Goal: Find specific page/section: Find specific page/section

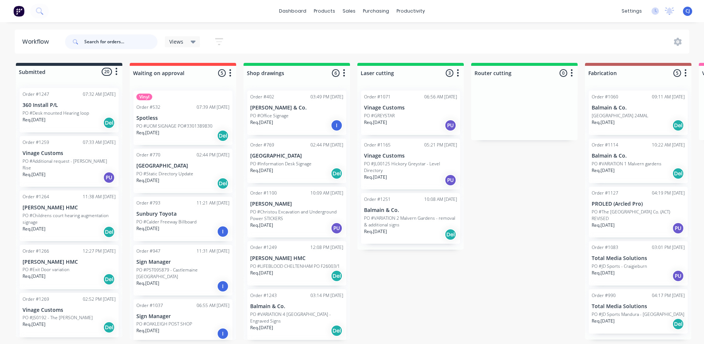
click at [105, 43] on input "text" at bounding box center [120, 41] width 73 height 15
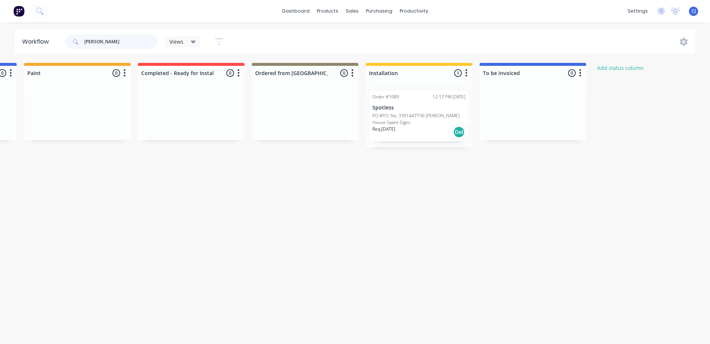
scroll to position [0, 1140]
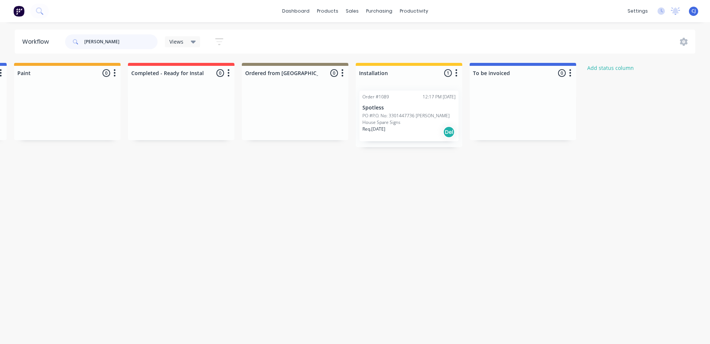
type input "[PERSON_NAME]"
click at [417, 115] on p "PO #P.O. No: 3301447736 [PERSON_NAME] House Spare Signs" at bounding box center [408, 118] width 93 height 13
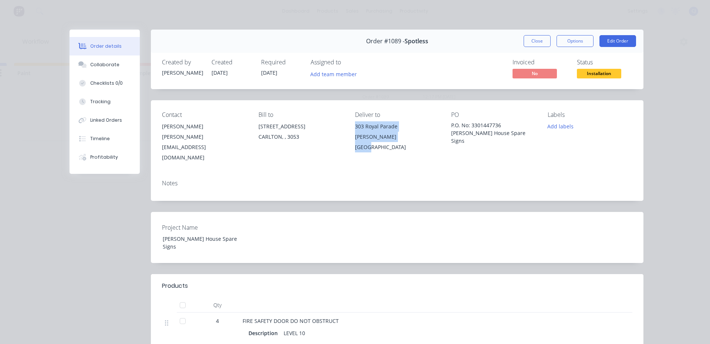
drag, startPoint x: 350, startPoint y: 126, endPoint x: 370, endPoint y: 136, distance: 21.7
click at [370, 136] on div "Contact [PERSON_NAME] [PERSON_NAME][EMAIL_ADDRESS][DOMAIN_NAME] Bill to [STREET…" at bounding box center [397, 137] width 492 height 74
click at [370, 141] on div "303 Royal Parade [PERSON_NAME][GEOGRAPHIC_DATA]" at bounding box center [397, 136] width 85 height 31
drag, startPoint x: 352, startPoint y: 126, endPoint x: 373, endPoint y: 141, distance: 25.2
click at [373, 141] on div "303 Royal Parade [PERSON_NAME][GEOGRAPHIC_DATA]" at bounding box center [397, 136] width 85 height 31
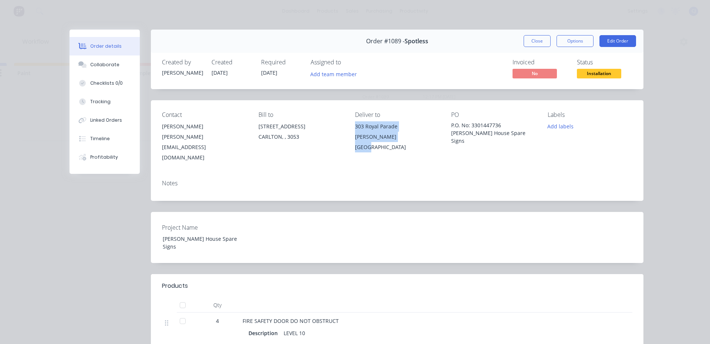
click at [370, 140] on div "303 Royal Parade [PERSON_NAME][GEOGRAPHIC_DATA]" at bounding box center [397, 136] width 85 height 31
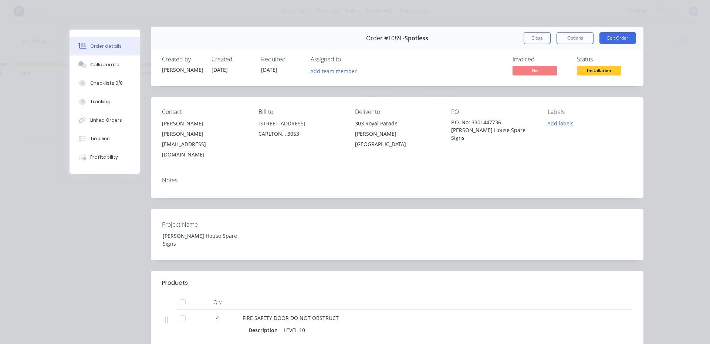
scroll to position [0, 0]
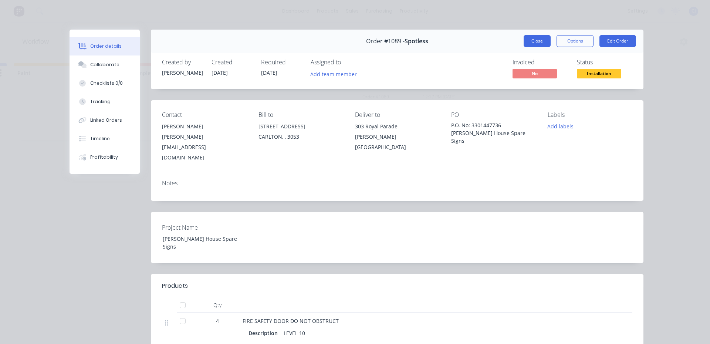
click at [545, 37] on button "Close" at bounding box center [536, 41] width 27 height 12
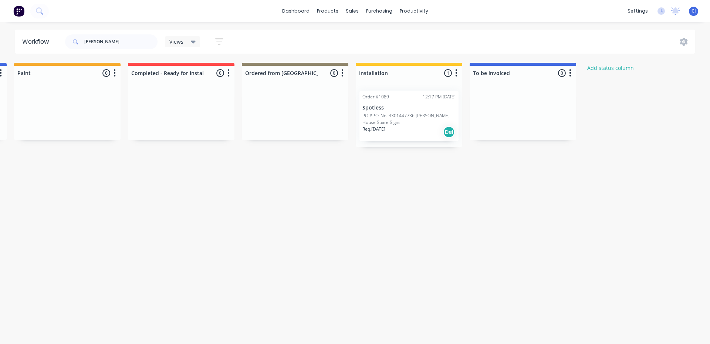
click at [18, 8] on img at bounding box center [18, 11] width 11 height 11
